Goal: Transaction & Acquisition: Purchase product/service

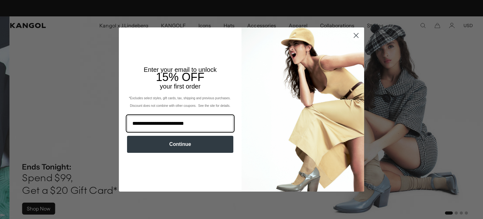
scroll to position [0, 130]
type input "**********"
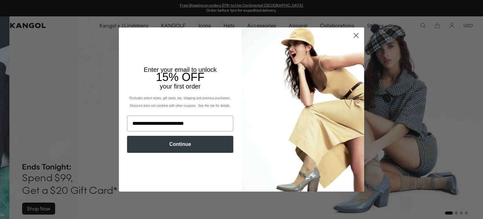
click at [198, 144] on button "Continue" at bounding box center [180, 144] width 106 height 17
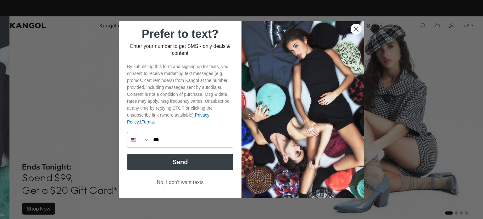
scroll to position [0, 0]
type input "**********"
click at [174, 163] on button "Send" at bounding box center [180, 162] width 106 height 16
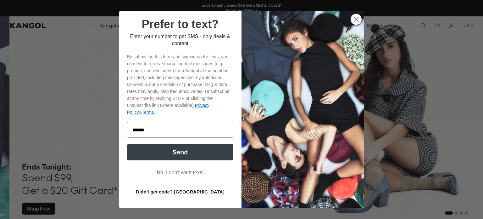
type input "******"
click at [186, 152] on button "Send" at bounding box center [180, 152] width 106 height 16
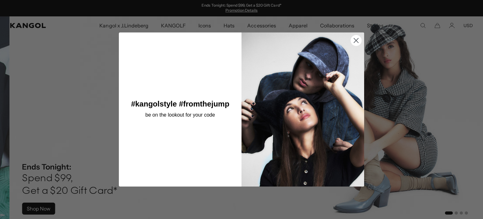
click at [356, 40] on circle "Close dialog" at bounding box center [356, 40] width 10 height 10
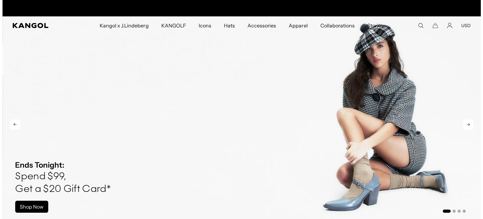
scroll to position [0, 130]
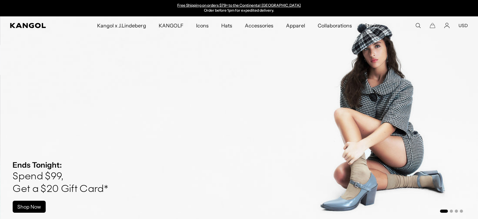
click at [419, 25] on icon "Search here" at bounding box center [419, 26] width 6 height 6
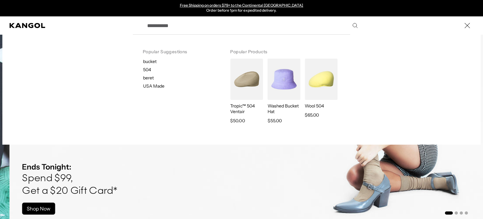
click at [152, 59] on p "bucket" at bounding box center [181, 62] width 77 height 6
type input "******"
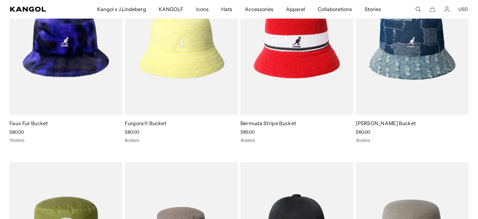
scroll to position [0, 130]
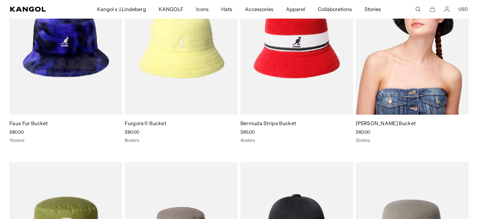
click at [450, 51] on img at bounding box center [412, 44] width 113 height 142
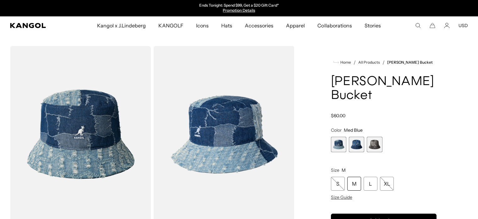
click at [355, 184] on div "M" at bounding box center [355, 183] width 14 height 14
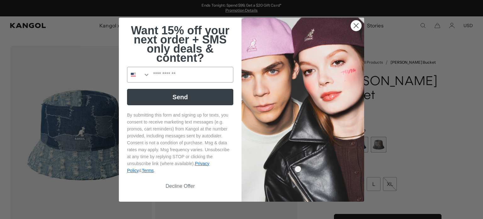
click at [180, 186] on button "Decline Offer" at bounding box center [180, 186] width 106 height 12
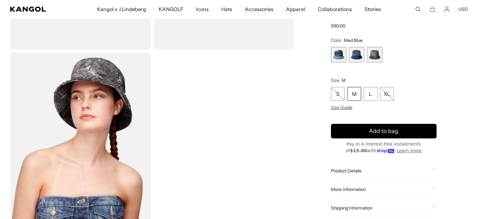
scroll to position [176, 0]
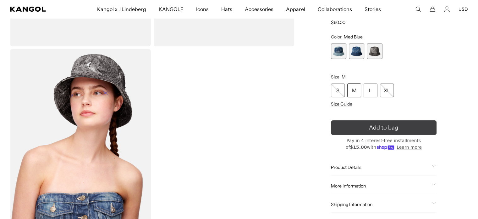
click at [354, 126] on button "Add to bag" at bounding box center [384, 127] width 106 height 14
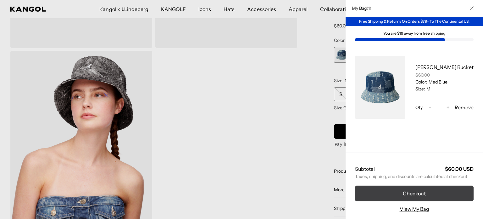
scroll to position [0, 130]
click at [405, 187] on button "Checkout" at bounding box center [414, 193] width 119 height 16
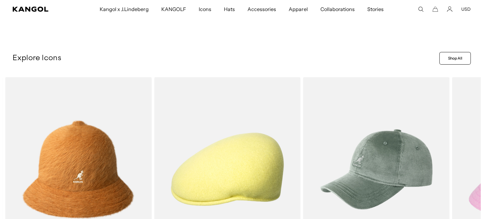
scroll to position [0, 130]
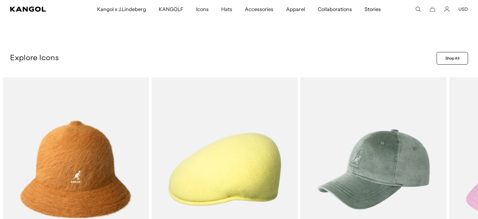
click at [417, 9] on icon "Search here" at bounding box center [419, 9] width 6 height 6
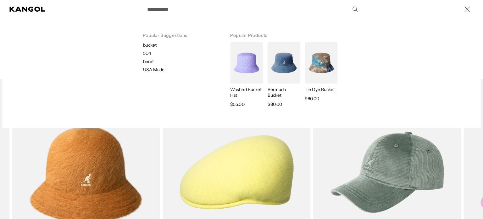
scroll to position [0, 0]
click at [475, 66] on div "Popular Suggestions bucket 504 beret USA Made Popular Products Washed Bucket Ha…" at bounding box center [241, 73] width 478 height 110
click at [148, 44] on p "bucket" at bounding box center [181, 45] width 77 height 6
type input "******"
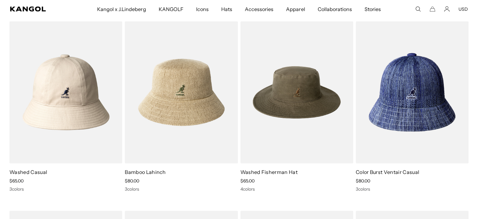
drag, startPoint x: 478, startPoint y: 97, endPoint x: 479, endPoint y: 103, distance: 5.8
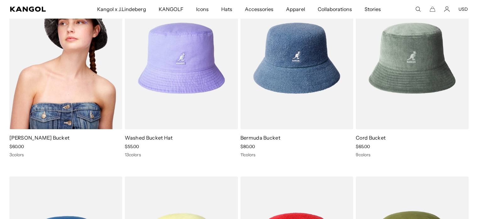
click at [63, 91] on img at bounding box center [65, 58] width 113 height 142
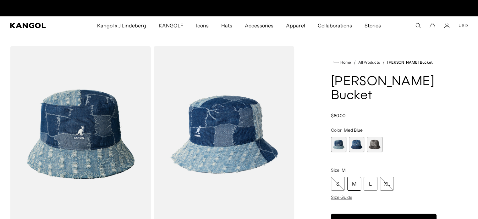
scroll to position [0, 130]
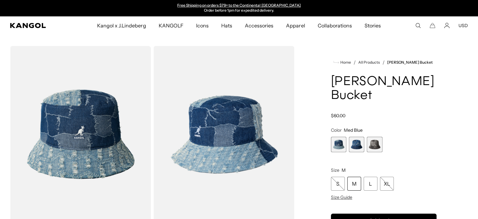
click at [355, 142] on span "2 of 3" at bounding box center [356, 144] width 15 height 15
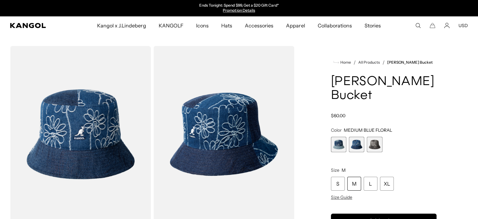
click at [376, 145] on span "3 of 3" at bounding box center [374, 144] width 15 height 15
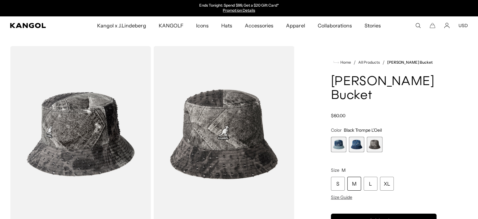
click at [339, 141] on span "1 of 3" at bounding box center [338, 144] width 15 height 15
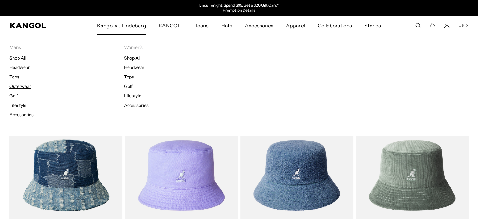
click at [20, 86] on link "Outerwear" at bounding box center [19, 86] width 21 height 6
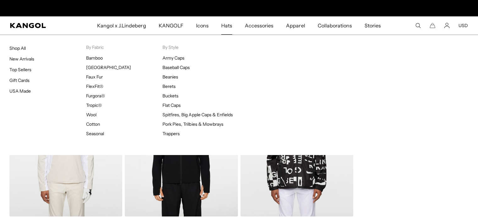
scroll to position [0, 130]
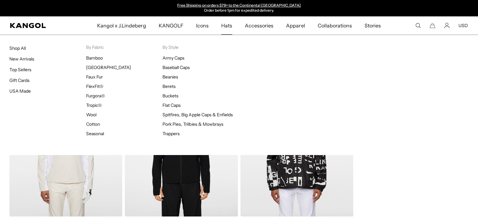
click at [230, 27] on span "Hats" at bounding box center [226, 25] width 11 height 18
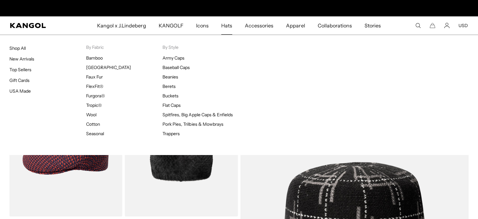
scroll to position [0, 130]
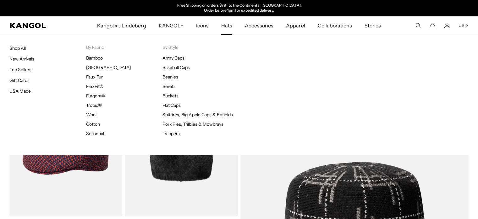
click at [228, 26] on span "Hats" at bounding box center [226, 25] width 11 height 18
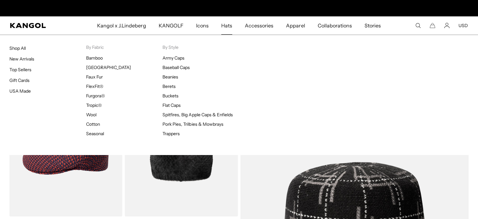
scroll to position [0, 130]
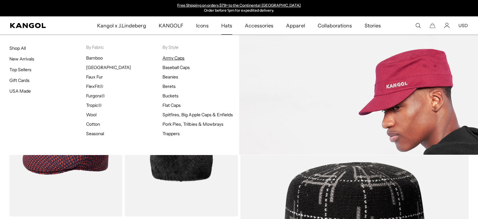
click at [174, 58] on link "Army Caps" at bounding box center [174, 58] width 22 height 6
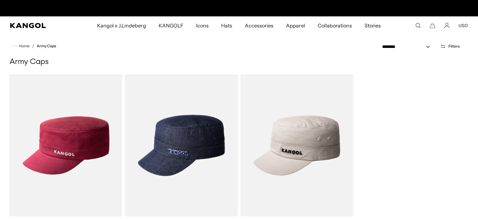
scroll to position [0, 130]
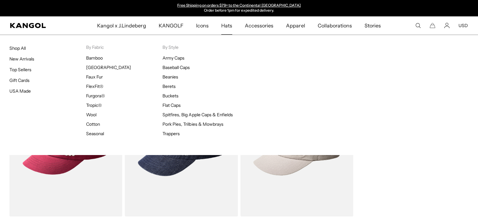
click at [226, 25] on span "Hats" at bounding box center [226, 25] width 11 height 18
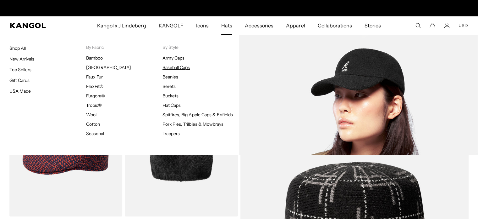
scroll to position [0, 130]
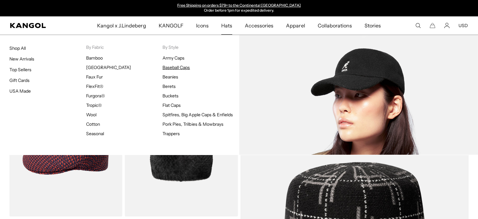
click at [187, 68] on link "Baseball Caps" at bounding box center [176, 67] width 27 height 6
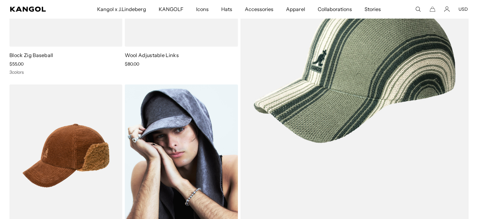
click at [196, 129] on img at bounding box center [181, 155] width 113 height 142
